Goal: Navigation & Orientation: Find specific page/section

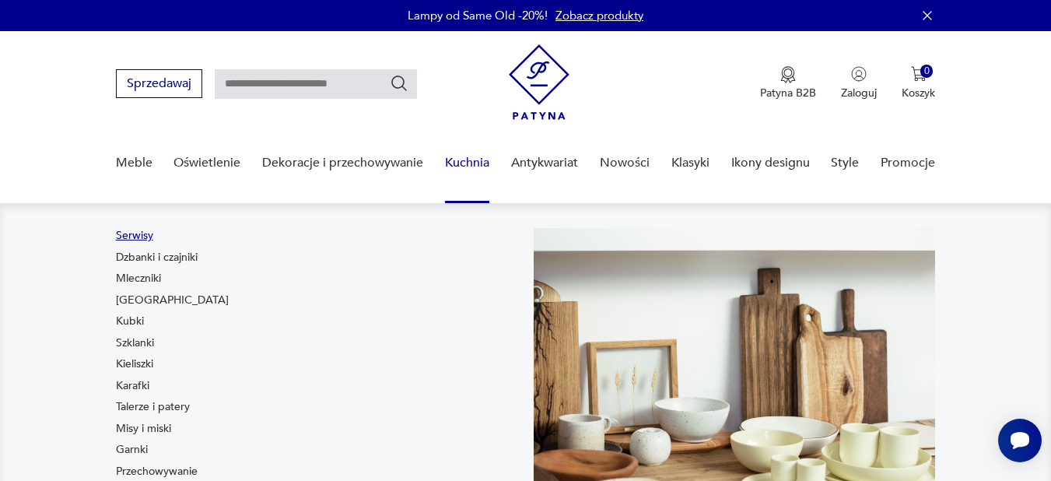
click at [142, 230] on link "Serwisy" at bounding box center [134, 236] width 37 height 16
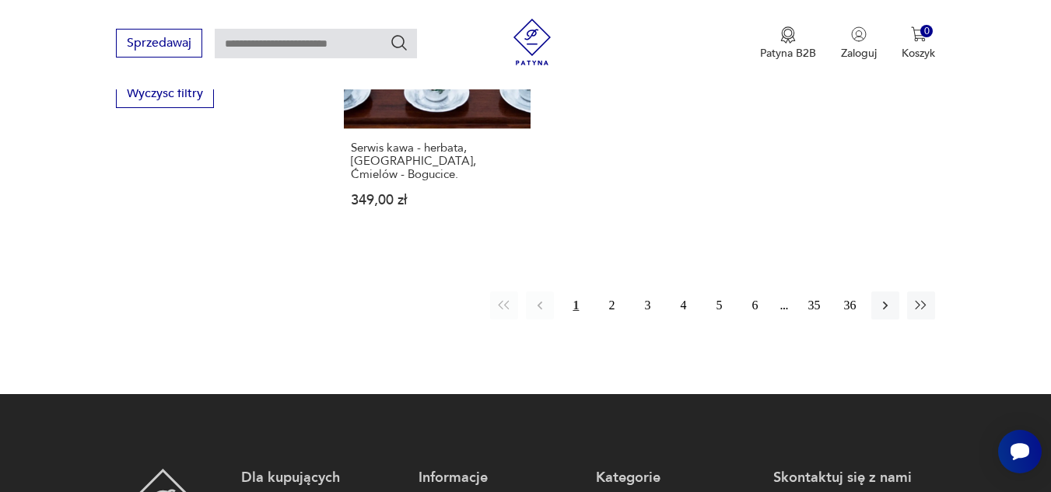
scroll to position [2434, 0]
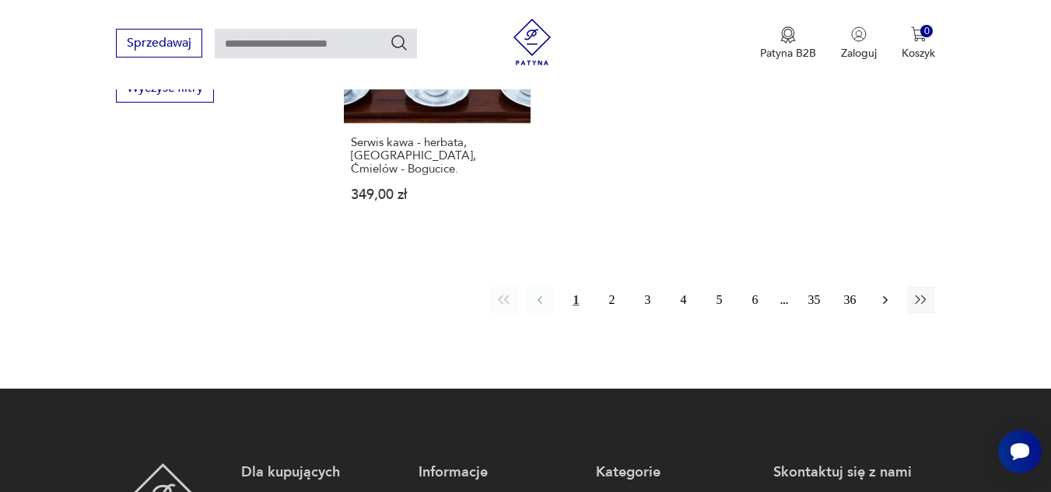
click at [883, 292] on icon "button" at bounding box center [885, 300] width 16 height 16
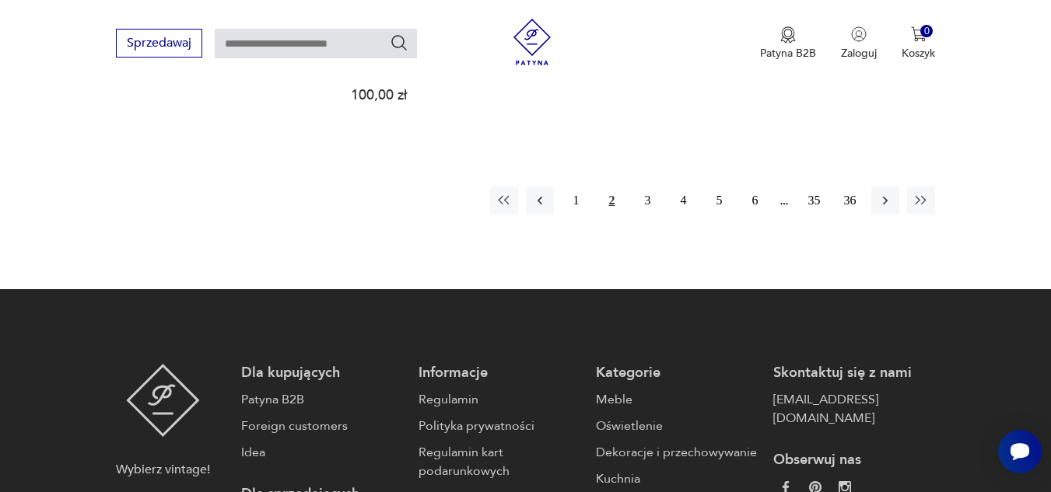
scroll to position [2513, 0]
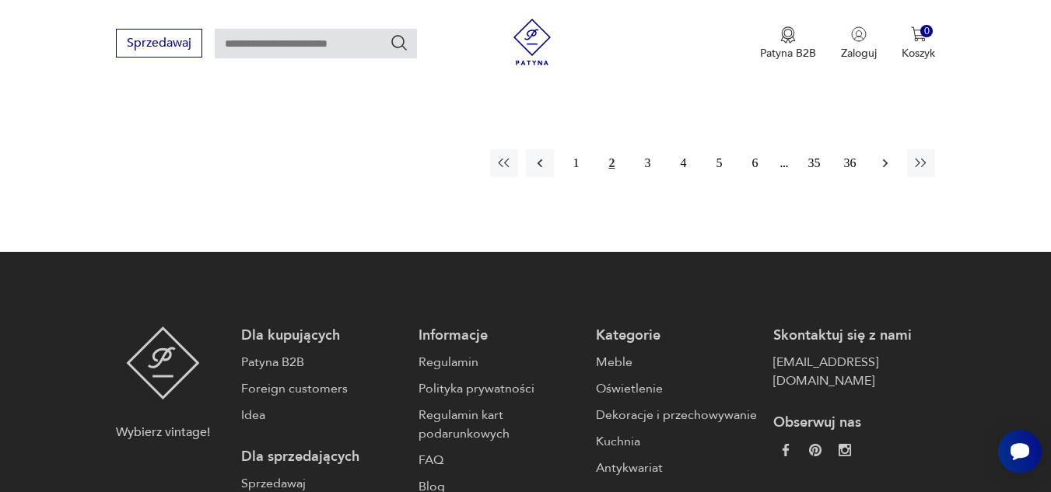
click at [880, 156] on icon "button" at bounding box center [885, 164] width 16 height 16
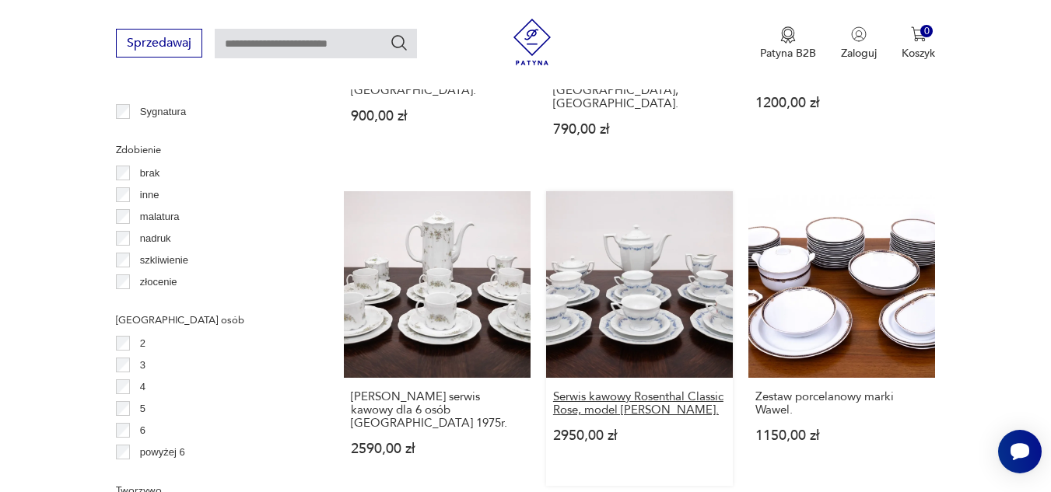
scroll to position [1813, 0]
